Goal: Complete application form

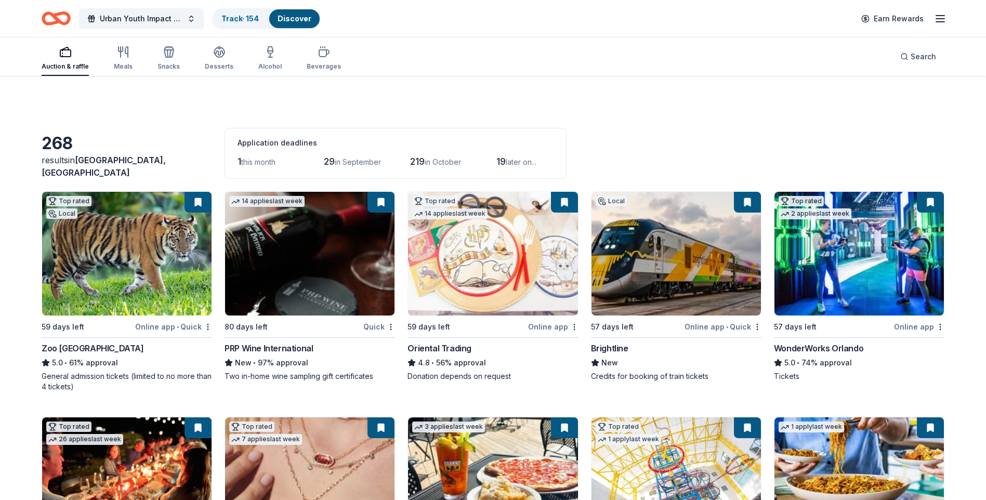
scroll to position [156, 0]
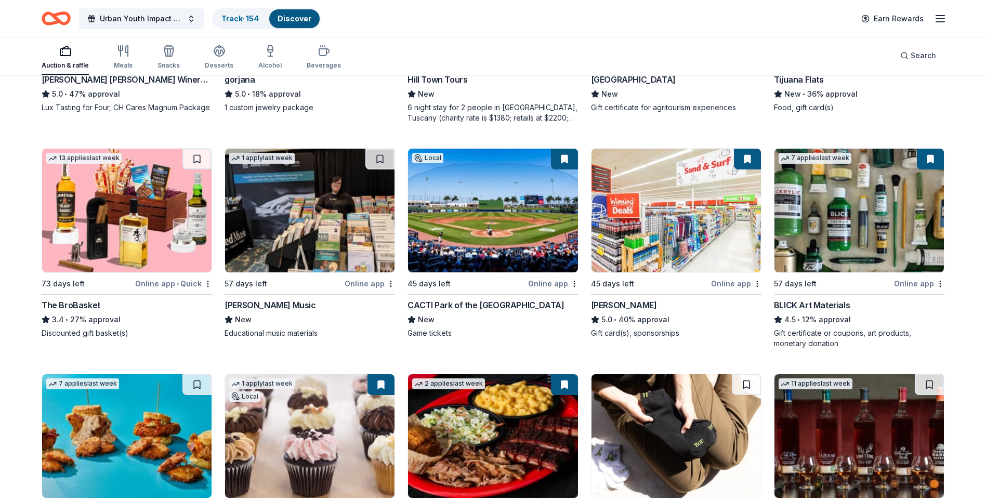
scroll to position [2307, 0]
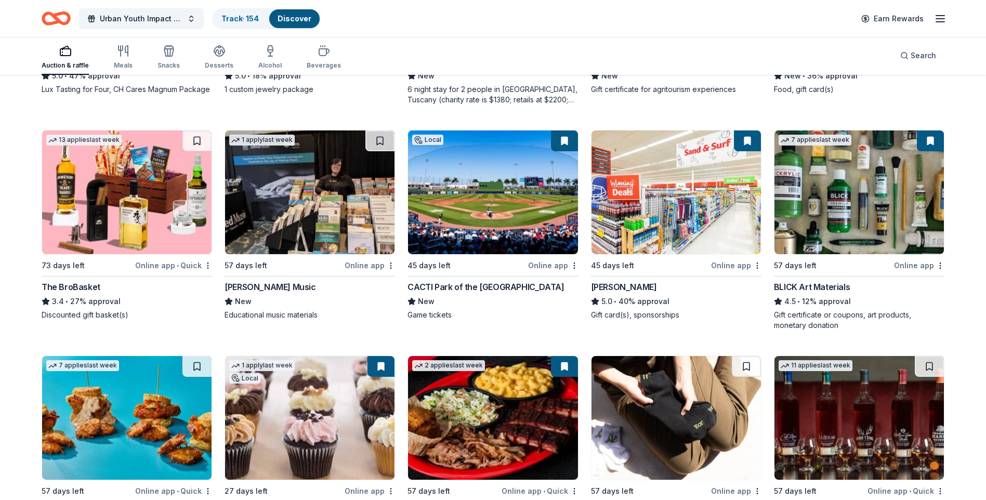
click at [273, 204] on img at bounding box center [309, 192] width 169 height 124
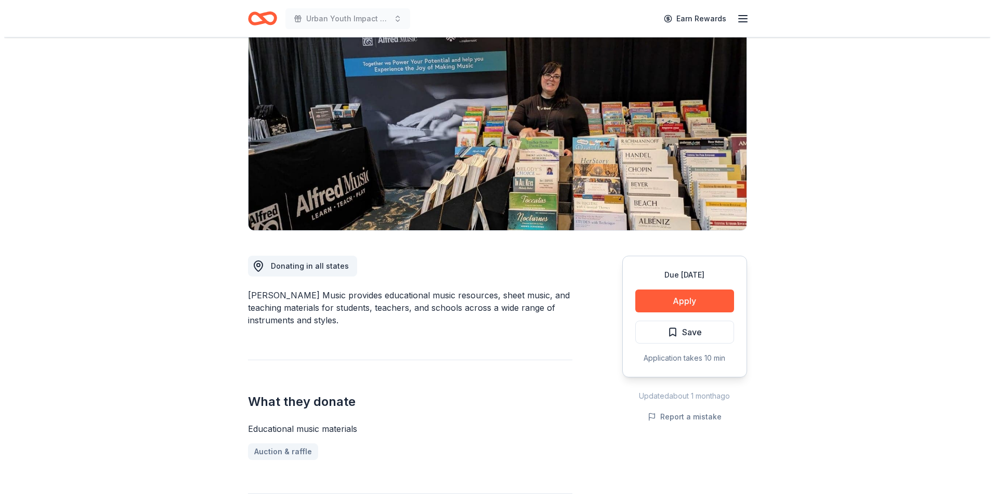
scroll to position [104, 0]
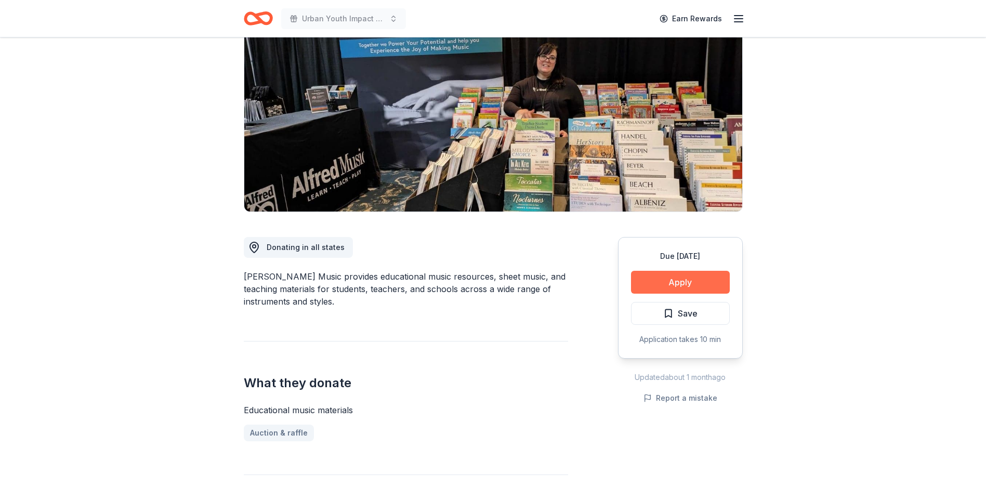
click at [710, 285] on button "Apply" at bounding box center [680, 282] width 99 height 23
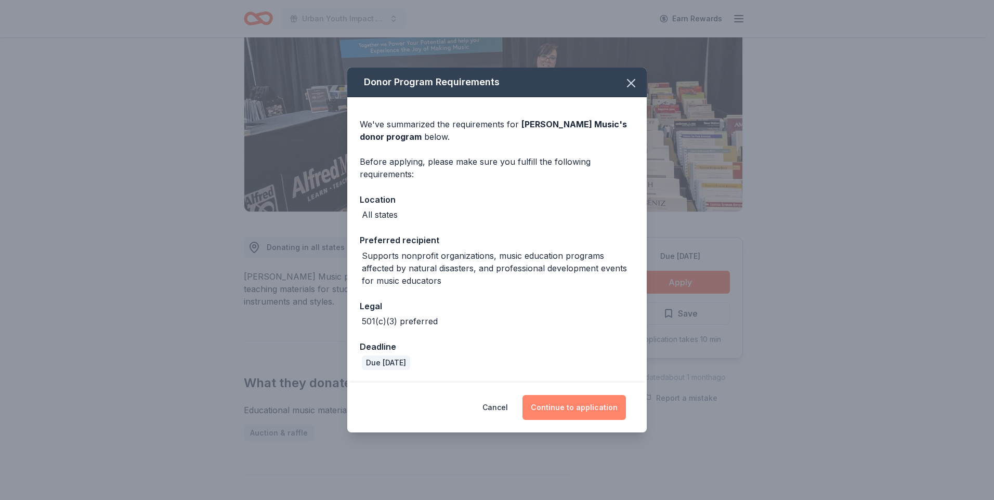
click at [580, 408] on button "Continue to application" at bounding box center [573, 407] width 103 height 25
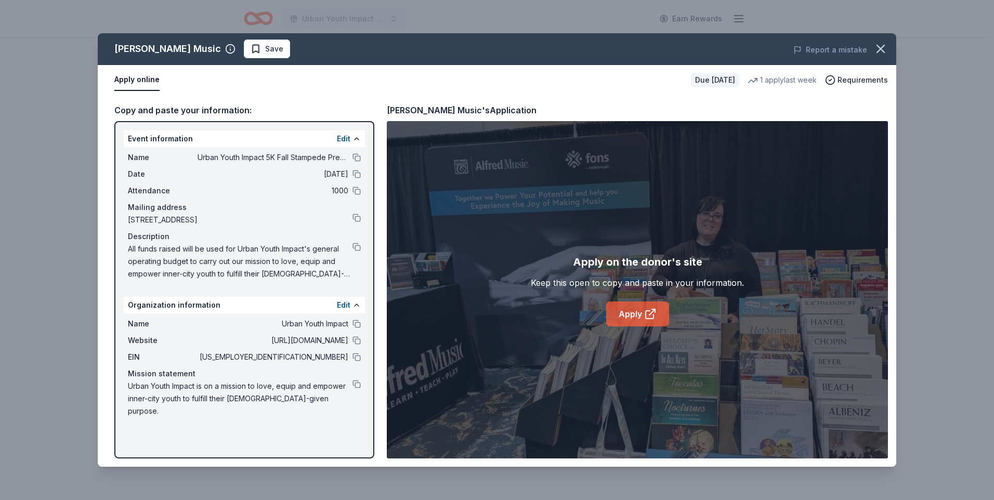
click at [647, 313] on icon at bounding box center [650, 314] width 12 height 12
click at [358, 247] on button at bounding box center [356, 247] width 8 height 8
click at [265, 46] on span "Save" at bounding box center [274, 49] width 18 height 12
click at [228, 51] on html "Urban Youth Impact 5K Fall Stampede Presented by Chick-fil-A Earn Rewards Due i…" at bounding box center [497, 146] width 994 height 500
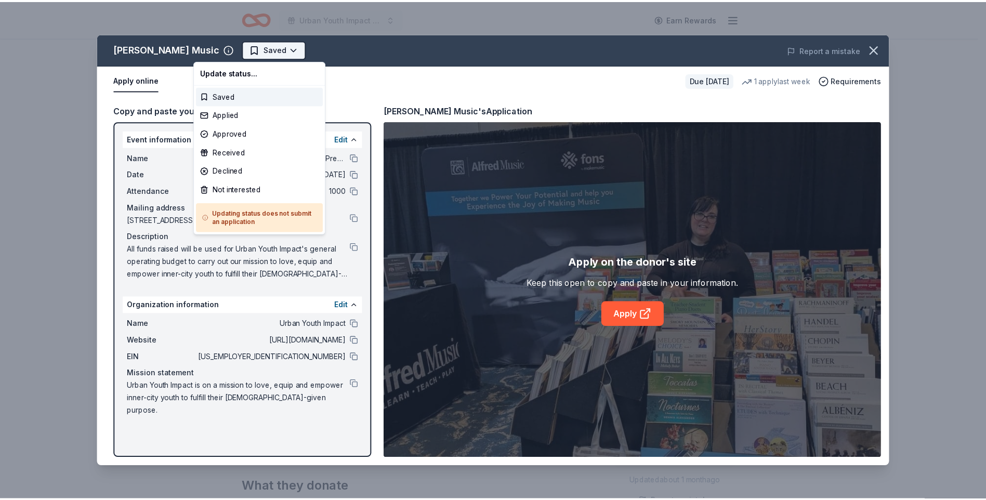
scroll to position [0, 0]
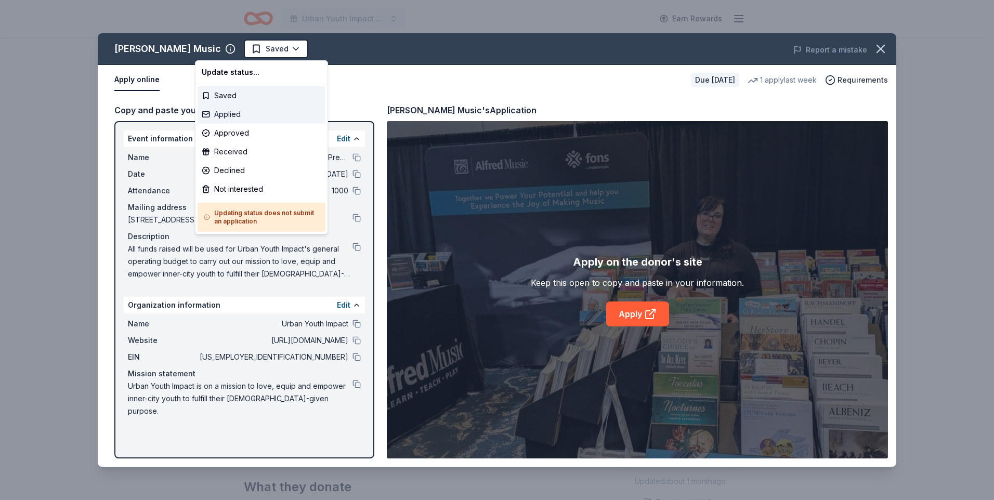
click at [228, 117] on div "Applied" at bounding box center [262, 114] width 128 height 19
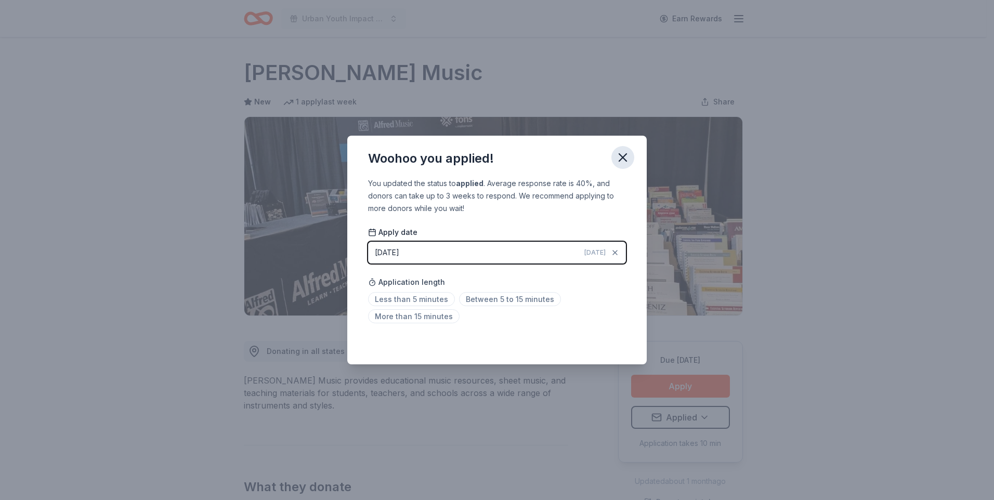
click at [622, 154] on icon "button" at bounding box center [623, 157] width 15 height 15
